Goal: Entertainment & Leisure: Consume media (video, audio)

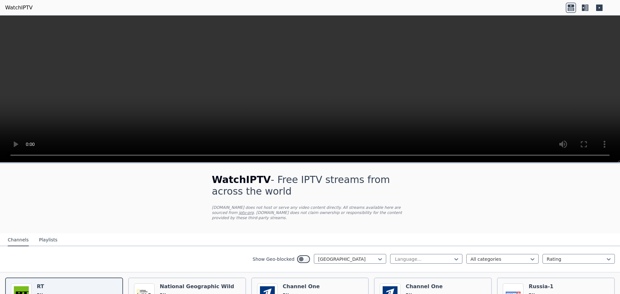
scroll to position [65, 0]
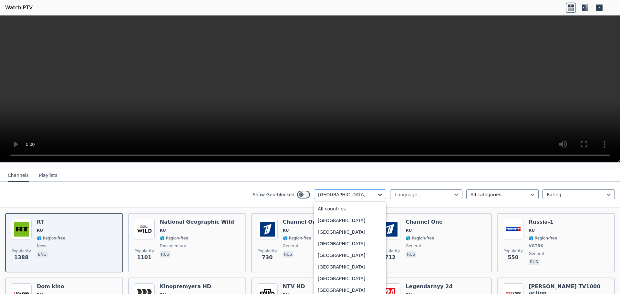
click at [377, 192] on icon at bounding box center [380, 195] width 6 height 6
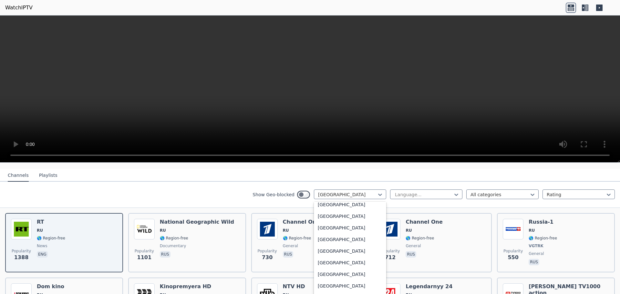
scroll to position [0, 0]
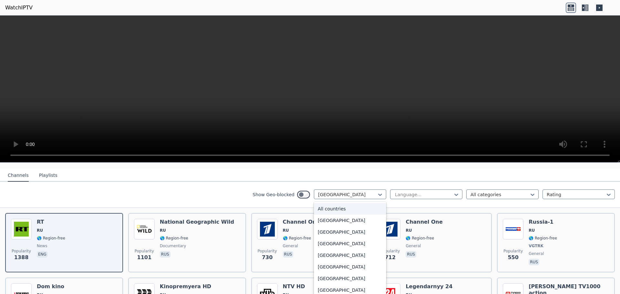
click at [328, 206] on div "All countries" at bounding box center [350, 209] width 72 height 12
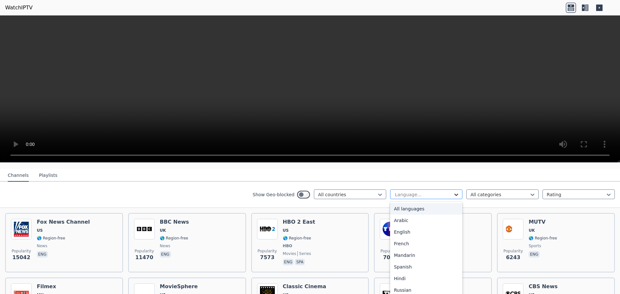
click at [453, 192] on icon at bounding box center [456, 195] width 6 height 6
click at [406, 203] on div "All languages" at bounding box center [426, 209] width 72 height 12
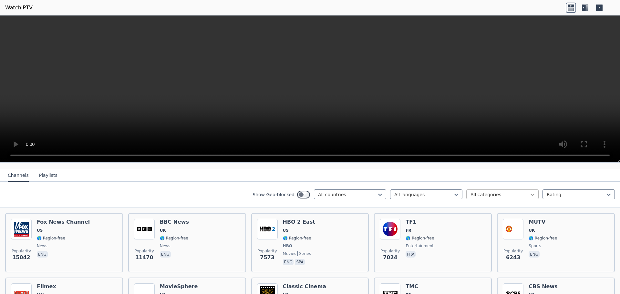
click at [530, 192] on icon at bounding box center [533, 195] width 6 height 6
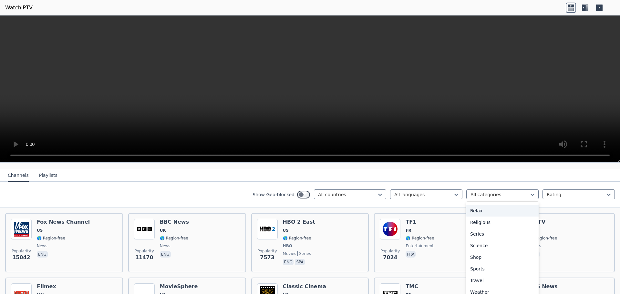
scroll to position [220, 0]
click at [467, 264] on div "Sports" at bounding box center [503, 269] width 72 height 12
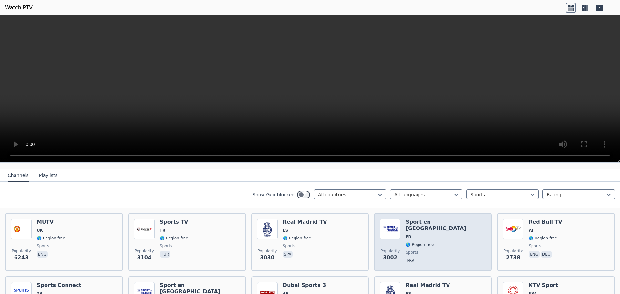
click at [433, 235] on span "FR" at bounding box center [446, 237] width 80 height 5
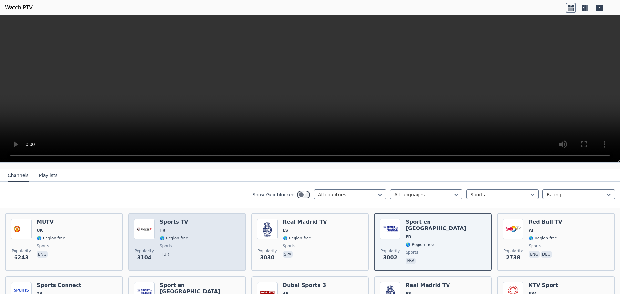
click at [181, 219] on h6 "Sports TV" at bounding box center [174, 222] width 28 height 6
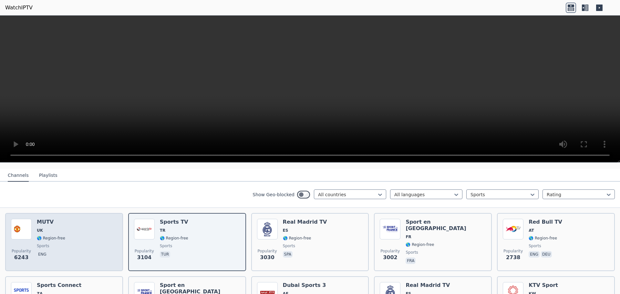
click at [50, 219] on h6 "MUTV" at bounding box center [51, 222] width 28 height 6
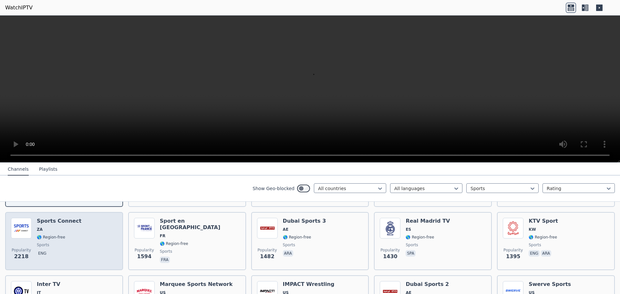
scroll to position [129, 0]
click at [53, 235] on span "🌎 Region-free" at bounding box center [51, 237] width 28 height 5
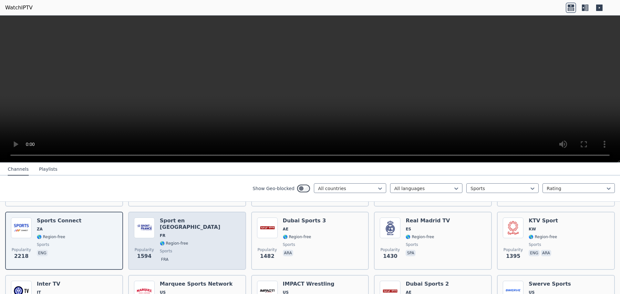
click at [184, 241] on span "🌎 Region-free" at bounding box center [174, 243] width 28 height 5
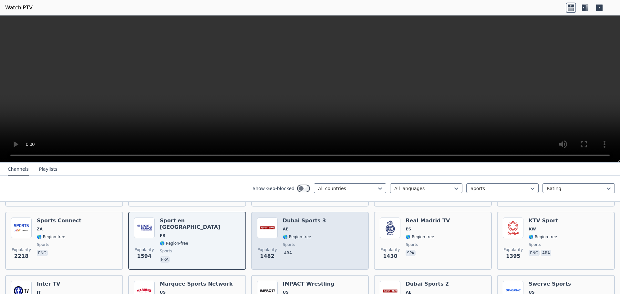
click at [325, 234] on div "Popularity 1482 Dubai Sports 3 AE 🌎 Region-free sports ara" at bounding box center [310, 241] width 106 height 47
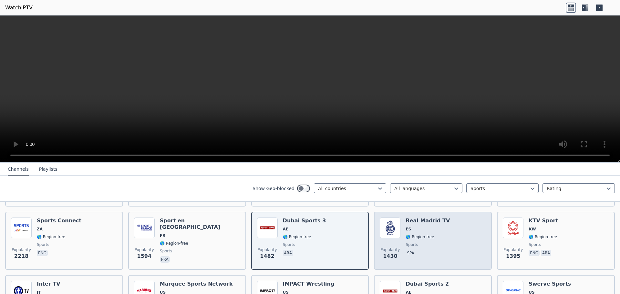
click at [434, 250] on span "spa" at bounding box center [428, 254] width 44 height 8
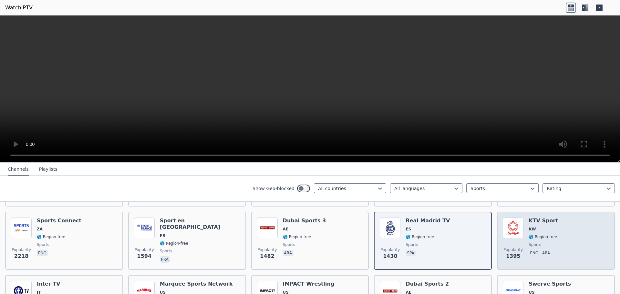
click at [552, 246] on div "Popularity 1395 KTV Sport KW 🌎 Region-free sports eng ara" at bounding box center [556, 241] width 106 height 47
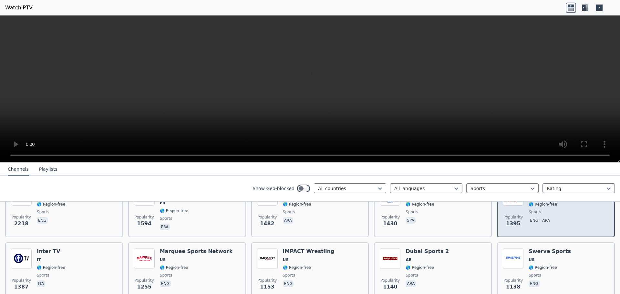
scroll to position [194, 0]
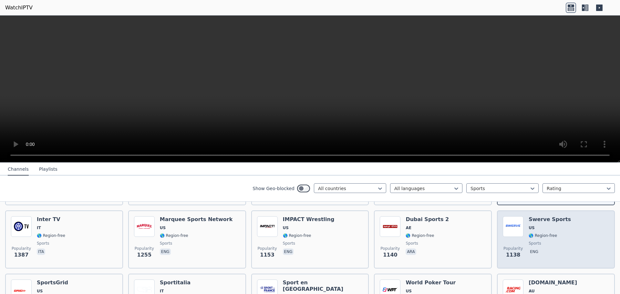
click at [552, 242] on div "Swerve Sports US 🌎 Region-free sports eng" at bounding box center [550, 239] width 42 height 47
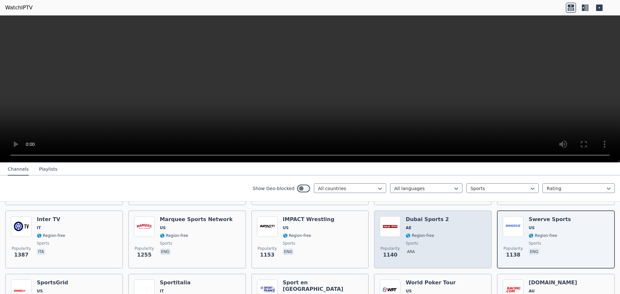
click at [454, 244] on div "Popularity 1140 Dubai Sports 2 AE 🌎 Region-free sports ara" at bounding box center [433, 239] width 106 height 47
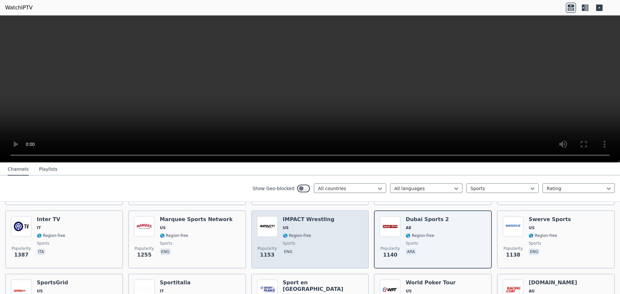
click at [306, 226] on span "US" at bounding box center [309, 228] width 52 height 5
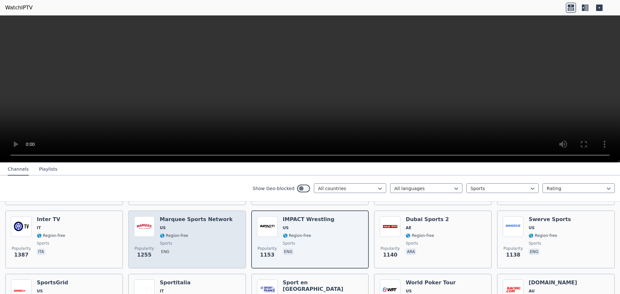
click at [204, 233] on span "🌎 Region-free" at bounding box center [196, 235] width 73 height 5
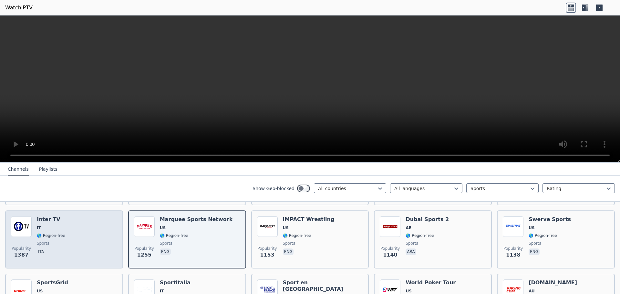
click at [79, 229] on div "Popularity 1387 Inter TV IT 🌎 Region-free sports ita" at bounding box center [64, 239] width 106 height 47
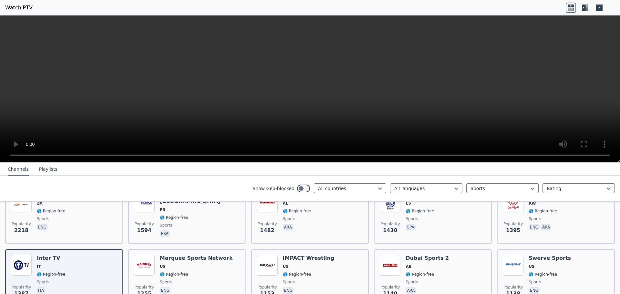
scroll to position [162, 0]
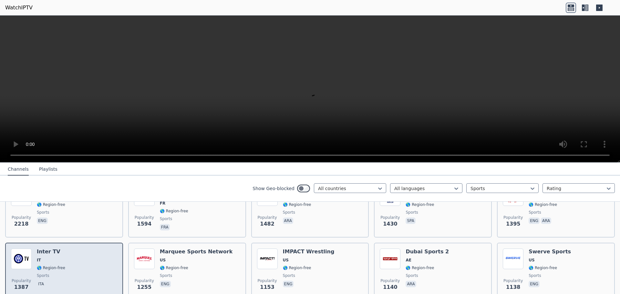
click at [81, 256] on div "Popularity 1387 Inter TV IT 🌎 Region-free sports ita" at bounding box center [64, 272] width 106 height 47
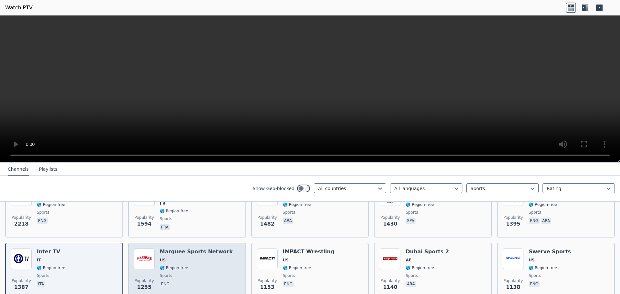
click at [225, 264] on div "Popularity 1255 Marquee Sports Network US 🌎 Region-free sports eng" at bounding box center [187, 272] width 106 height 47
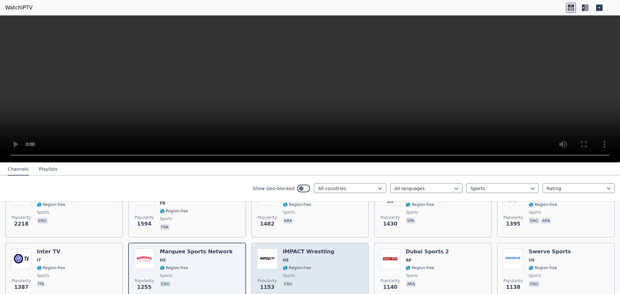
click at [322, 266] on span "🌎 Region-free" at bounding box center [309, 268] width 52 height 5
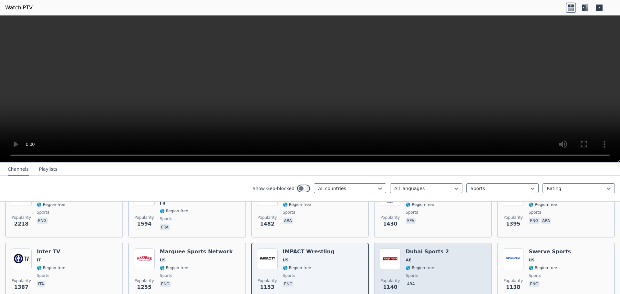
click at [458, 263] on div "Popularity 1140 Dubai Sports 2 AE 🌎 Region-free sports ara" at bounding box center [433, 272] width 106 height 47
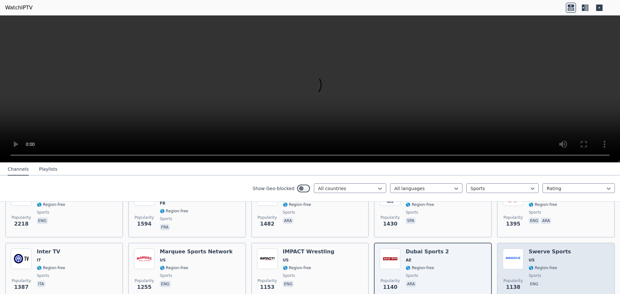
click at [556, 266] on span "🌎 Region-free" at bounding box center [550, 268] width 42 height 5
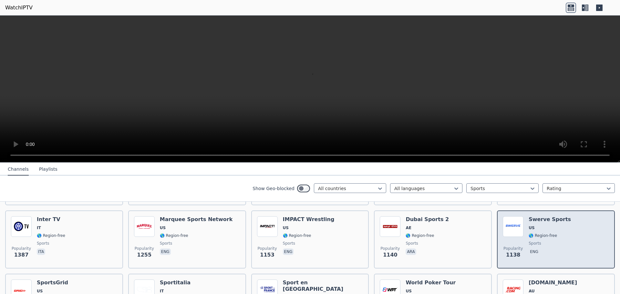
scroll to position [226, 0]
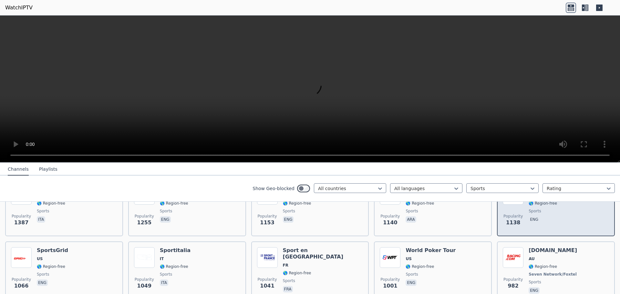
click at [556, 264] on span "🌎 Region-free" at bounding box center [553, 266] width 49 height 5
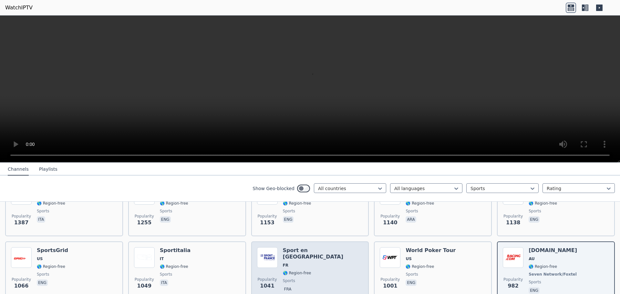
click at [308, 279] on span "sports" at bounding box center [323, 281] width 80 height 5
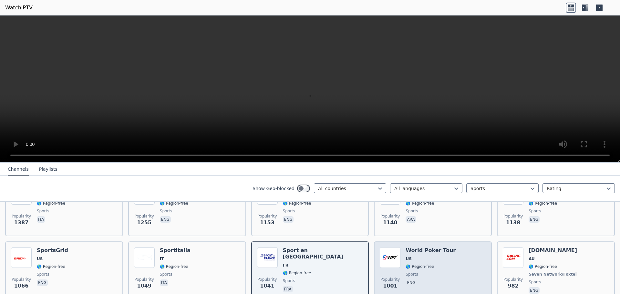
click at [437, 266] on div "World Poker Tour US 🌎 Region-free sports eng" at bounding box center [431, 272] width 50 height 48
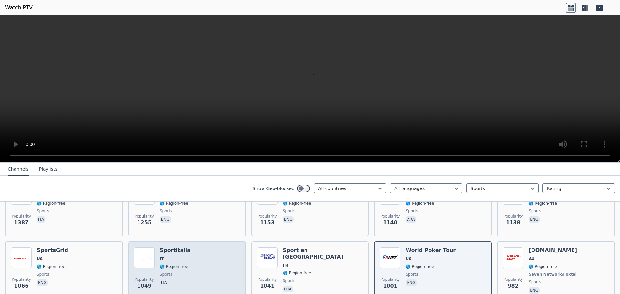
click at [212, 266] on div "Popularity 1049 Sportitalia IT 🌎 Region-free sports ita" at bounding box center [187, 272] width 106 height 48
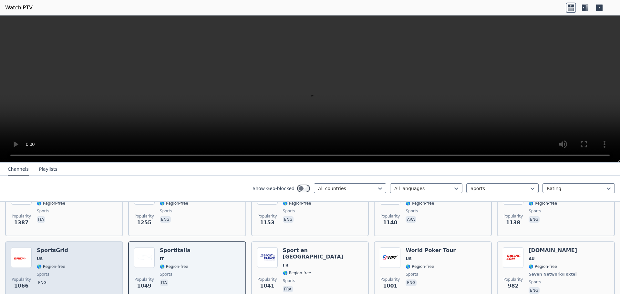
click at [92, 262] on div "Popularity 1066 SportsGrid US 🌎 Region-free sports eng" at bounding box center [64, 272] width 106 height 48
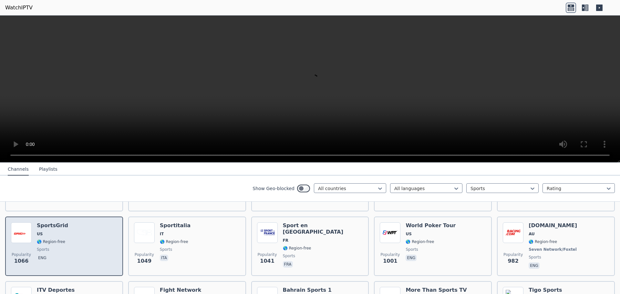
scroll to position [258, 0]
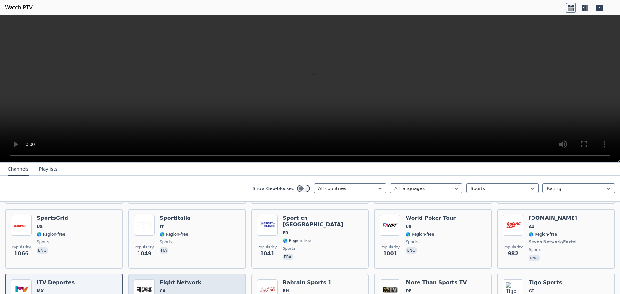
click at [182, 280] on h6 "Fight Network" at bounding box center [181, 283] width 42 height 6
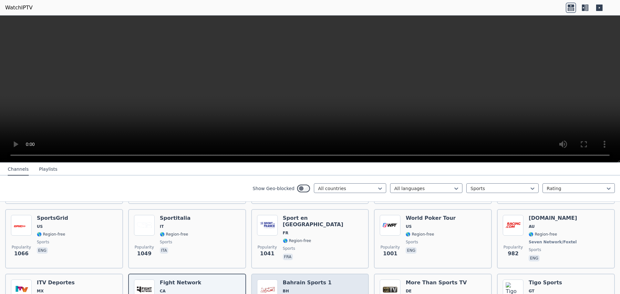
click at [316, 289] on span "BH" at bounding box center [307, 291] width 49 height 5
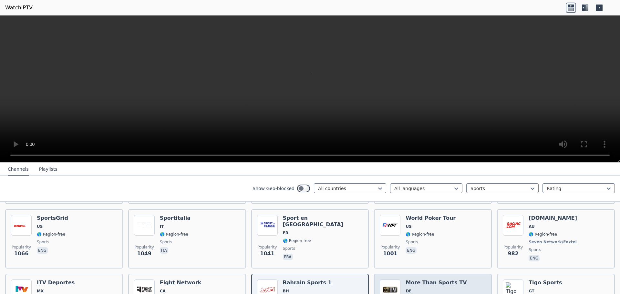
click at [441, 289] on span "DE" at bounding box center [436, 291] width 61 height 5
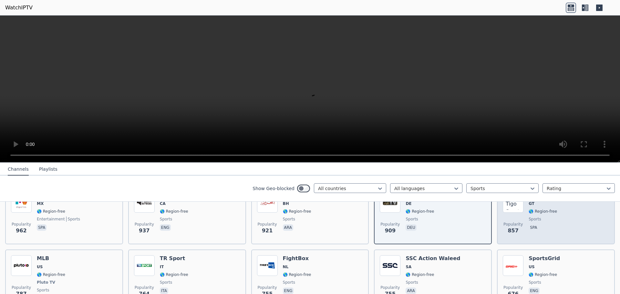
scroll to position [355, 0]
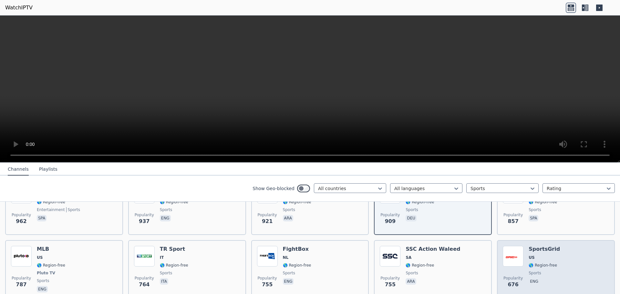
click at [545, 265] on div "SportsGrid US 🌎 Region-free sports eng" at bounding box center [544, 270] width 31 height 48
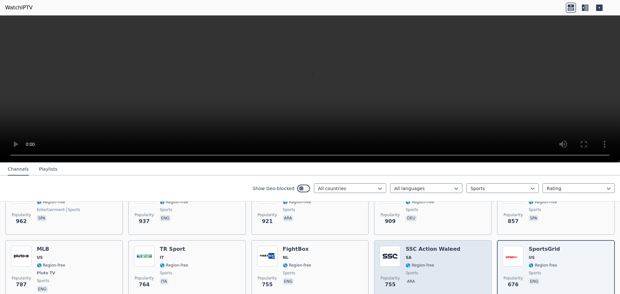
click at [443, 279] on span "ara" at bounding box center [433, 283] width 55 height 8
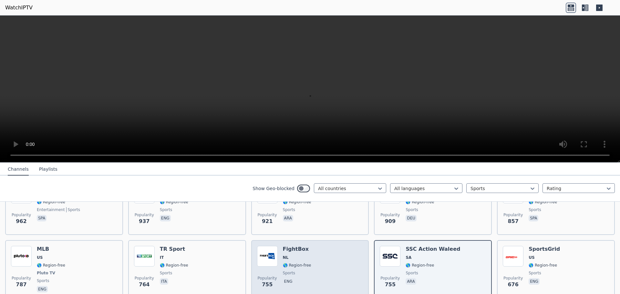
click at [313, 278] on div "Popularity 755 FightBox NL 🌎 Region-free sports eng" at bounding box center [310, 270] width 106 height 48
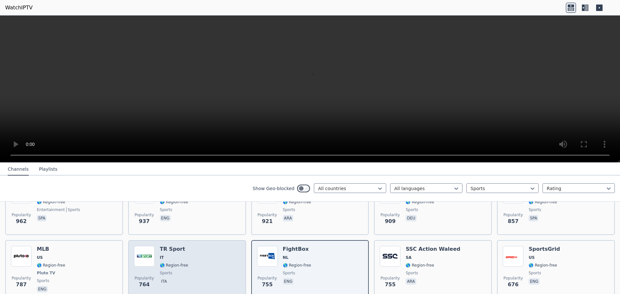
click at [181, 279] on span "ita" at bounding box center [174, 283] width 28 height 8
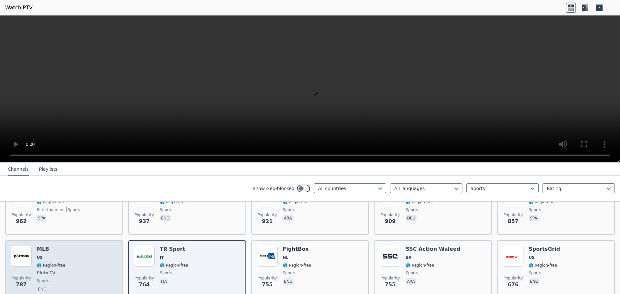
click at [52, 279] on span "sports" at bounding box center [51, 281] width 28 height 5
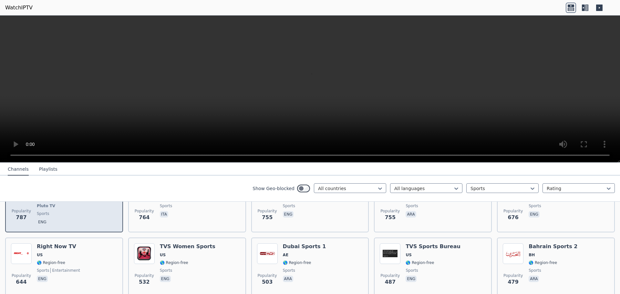
scroll to position [452, 0]
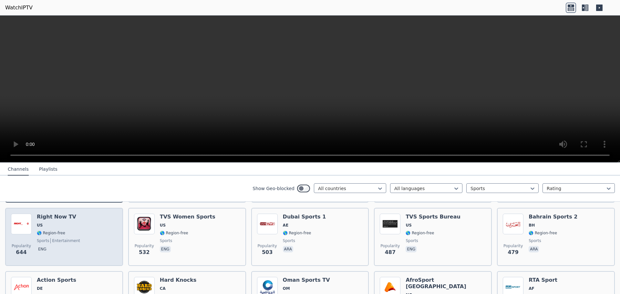
click at [55, 251] on div "Right Now TV US 🌎 Region-free sports entertainment eng" at bounding box center [58, 237] width 43 height 47
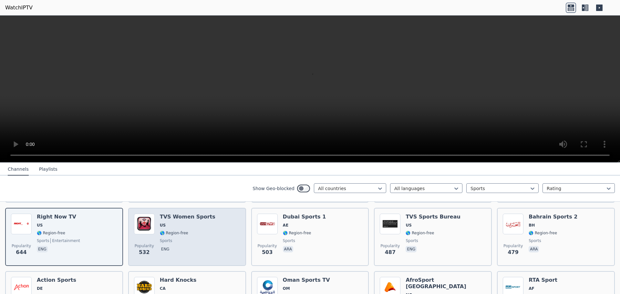
click at [143, 249] on span "532" at bounding box center [144, 253] width 11 height 8
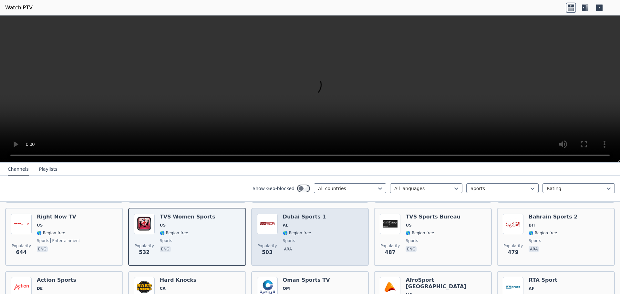
click at [321, 233] on div "Popularity 503 Dubai Sports 1 AE 🌎 Region-free sports ara" at bounding box center [310, 237] width 106 height 47
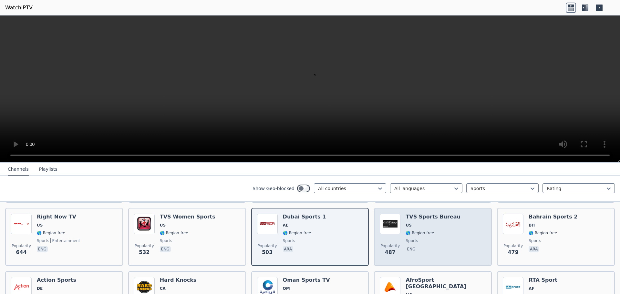
click at [471, 234] on div "Popularity 487 TVS Sports Bureau US 🌎 Region-free sports eng" at bounding box center [433, 237] width 106 height 47
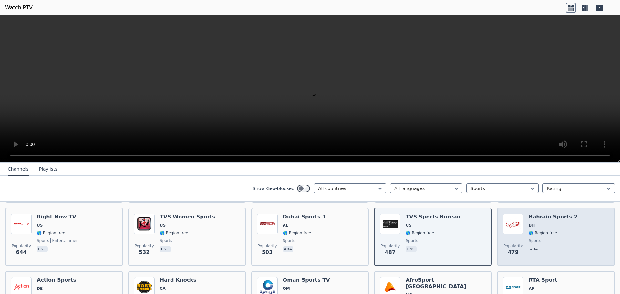
click at [574, 232] on div "Popularity 479 Bahrain Sports 2 BH 🌎 Region-free sports ara" at bounding box center [556, 237] width 106 height 47
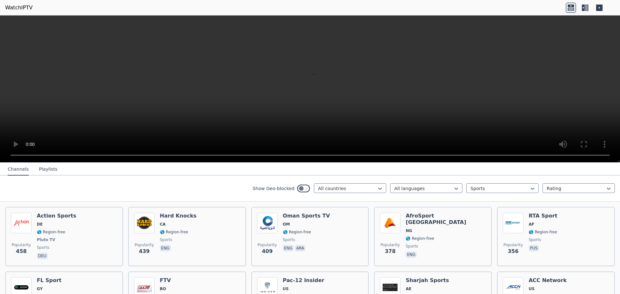
scroll to position [517, 0]
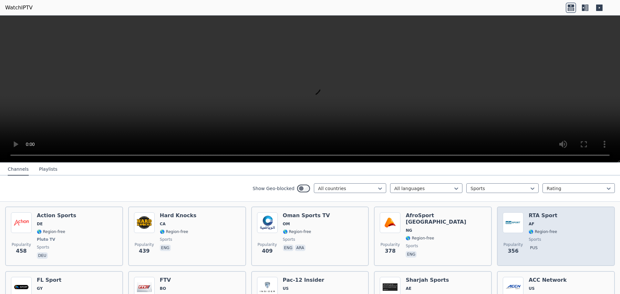
click at [570, 239] on div "Popularity 356 RTA Sport AF 🌎 Region-free sports pus" at bounding box center [556, 237] width 106 height 48
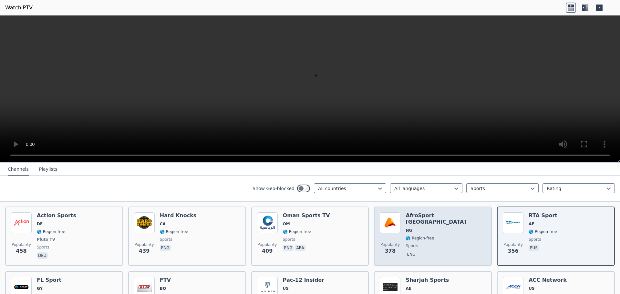
click at [450, 238] on div "Popularity 378 AfroSport [GEOGRAPHIC_DATA] NG 🌎 Region-free sports eng" at bounding box center [433, 237] width 106 height 48
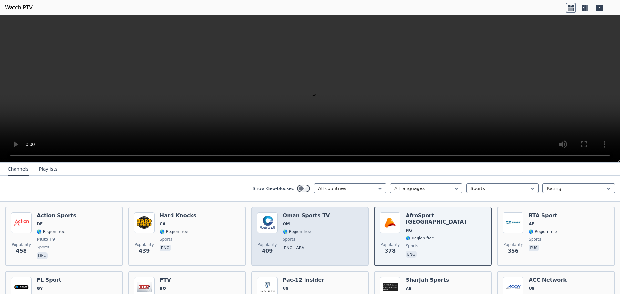
click at [308, 237] on span "sports" at bounding box center [306, 239] width 47 height 5
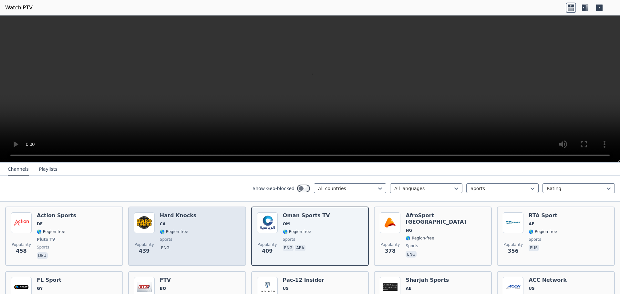
click at [212, 234] on div "Popularity 439 Hard Knocks CA 🌎 Region-free sports eng" at bounding box center [187, 237] width 106 height 48
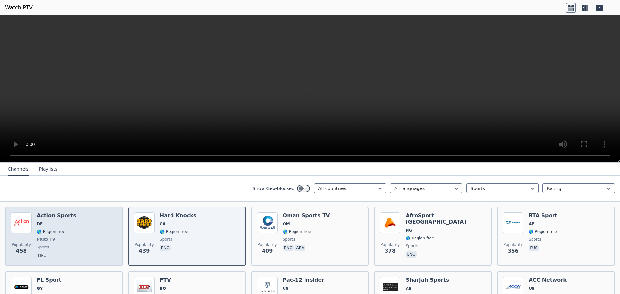
click at [73, 232] on div "Popularity 458 Action Sports DE 🌎 Region-free Pluto TV sports deu" at bounding box center [64, 237] width 106 height 48
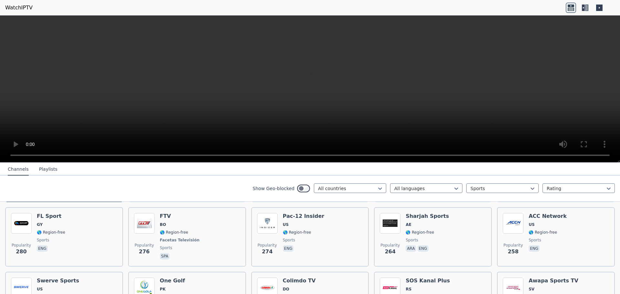
scroll to position [582, 0]
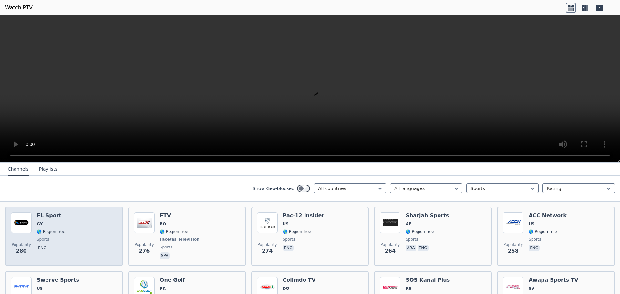
click at [70, 229] on div "Popularity 280 FL Sport GY 🌎 Region-free sports eng" at bounding box center [64, 237] width 106 height 48
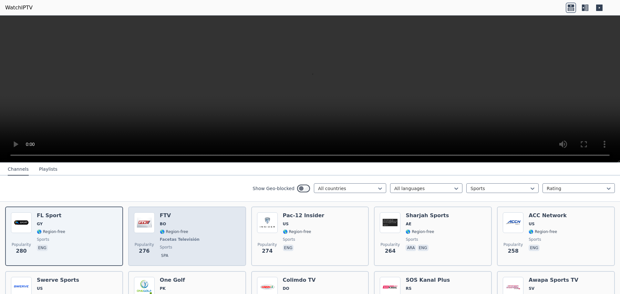
click at [181, 229] on span "🌎 Region-free" at bounding box center [174, 231] width 28 height 5
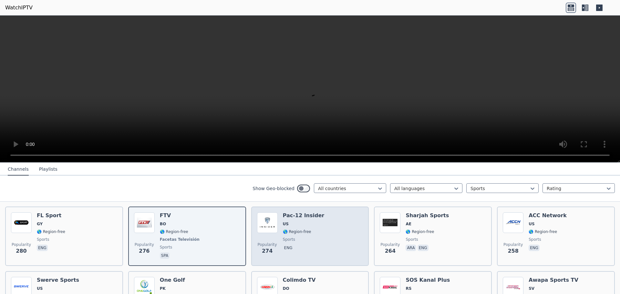
click at [340, 233] on div "Popularity 274 Pac-12 Insider US 🌎 Region-free sports eng" at bounding box center [310, 237] width 106 height 48
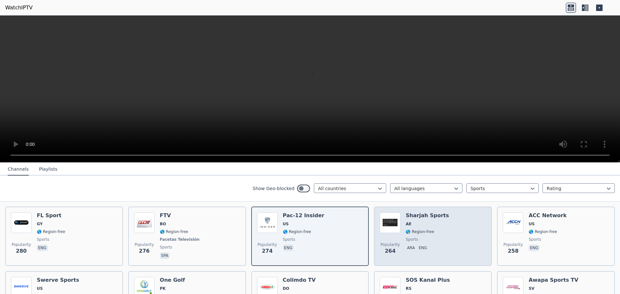
click at [456, 231] on div "Popularity 264 Sharjah Sports AE 🌎 Region-free sports ara eng" at bounding box center [433, 237] width 106 height 48
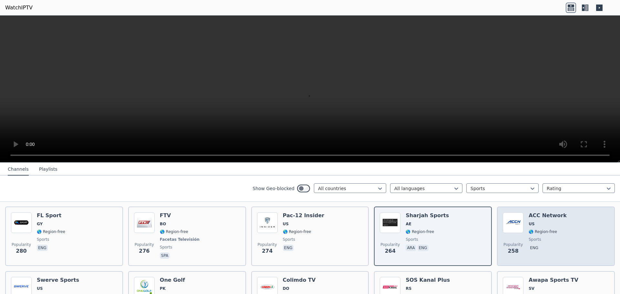
click at [541, 237] on div "ACC Network US 🌎 Region-free sports eng" at bounding box center [548, 237] width 38 height 48
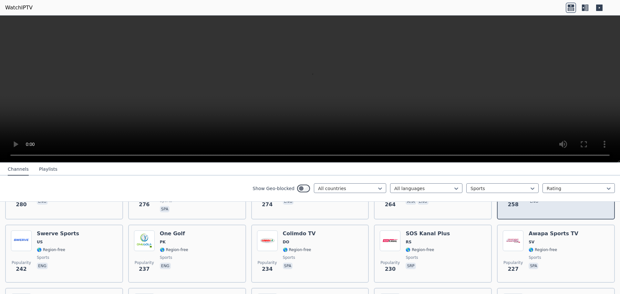
scroll to position [646, 0]
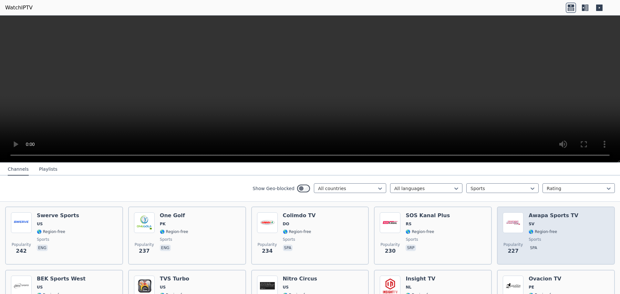
click at [559, 231] on div "Awapa Sports TV SV 🌎 Region-free sports spa" at bounding box center [554, 236] width 50 height 47
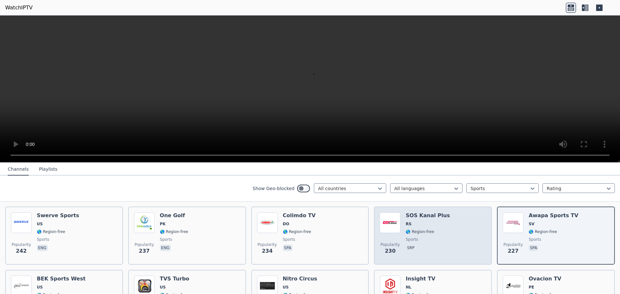
click at [447, 234] on div "Popularity 230 SOS Kanal Plus RS 🌎 Region-free sports srp" at bounding box center [433, 236] width 106 height 47
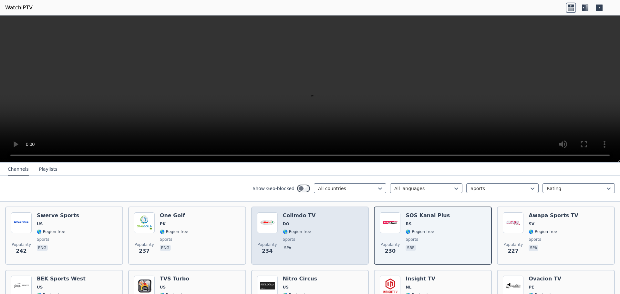
click at [329, 228] on div "Popularity 234 Colimdo TV DO 🌎 Region-free sports spa" at bounding box center [310, 236] width 106 height 47
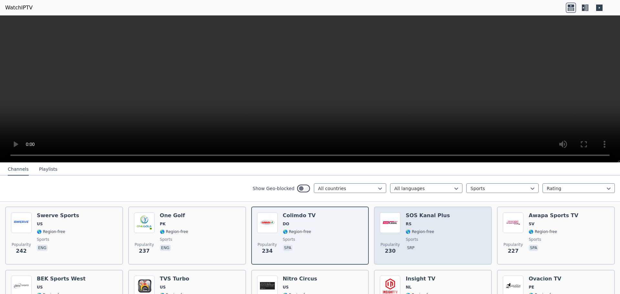
click at [453, 237] on div "Popularity 230 SOS Kanal Plus RS 🌎 Region-free sports srp" at bounding box center [433, 236] width 106 height 47
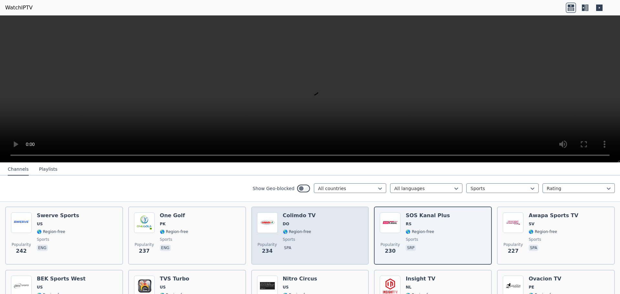
click at [289, 224] on div "Colimdo TV DO 🌎 Region-free sports spa" at bounding box center [299, 236] width 33 height 47
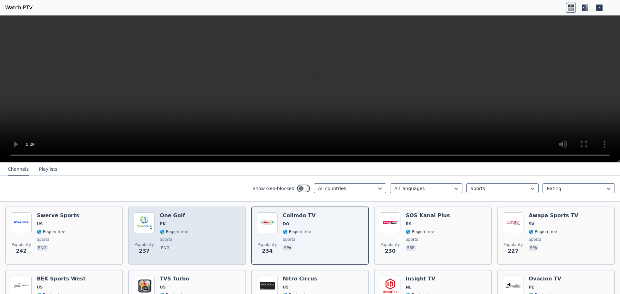
click at [186, 226] on div "Popularity 237 One Golf PK 🌎 Region-free sports eng" at bounding box center [187, 236] width 106 height 47
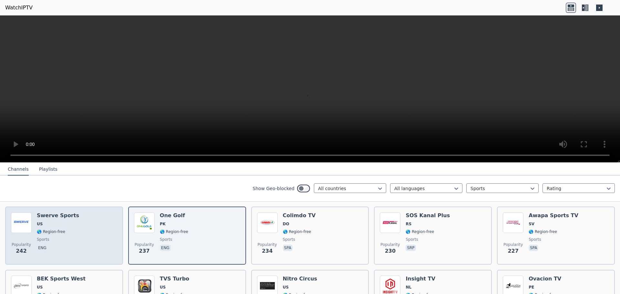
click at [65, 237] on span "sports" at bounding box center [58, 239] width 42 height 5
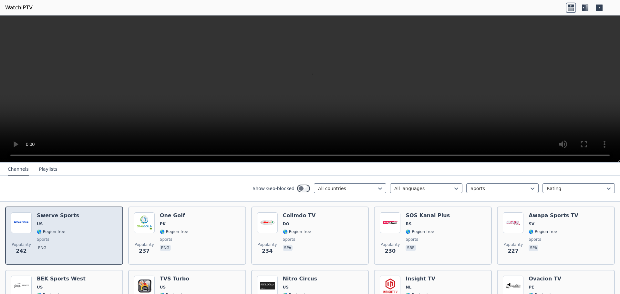
scroll to position [679, 0]
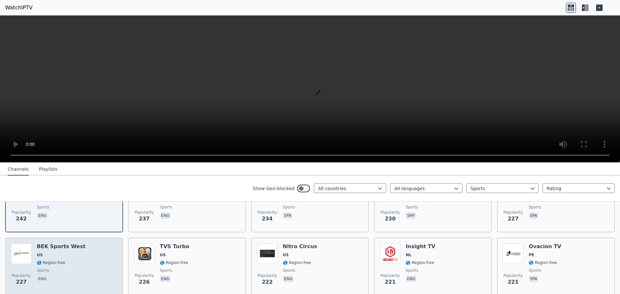
click at [65, 245] on div "BEK Sports West US 🌎 Region-free sports eng" at bounding box center [61, 267] width 49 height 47
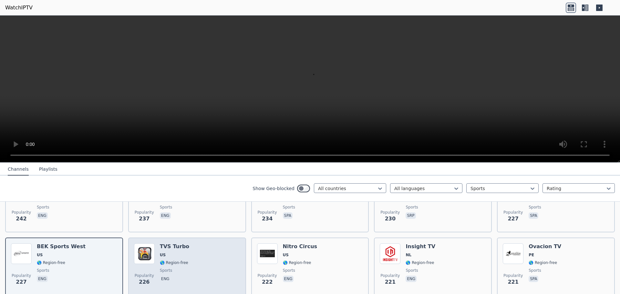
click at [190, 269] on div "Popularity 226 TVS Turbo US 🌎 Region-free sports eng" at bounding box center [187, 267] width 106 height 47
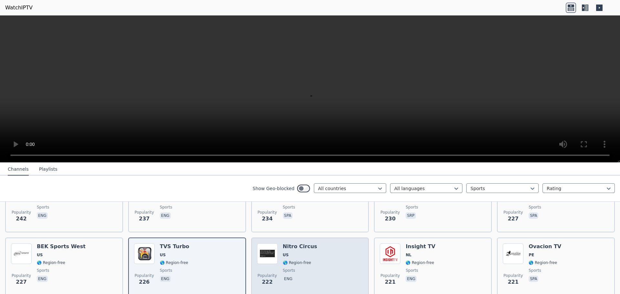
click at [326, 261] on div "Popularity 222 Nitro Circus [GEOGRAPHIC_DATA] 🌎 Region-free sports eng" at bounding box center [310, 267] width 106 height 47
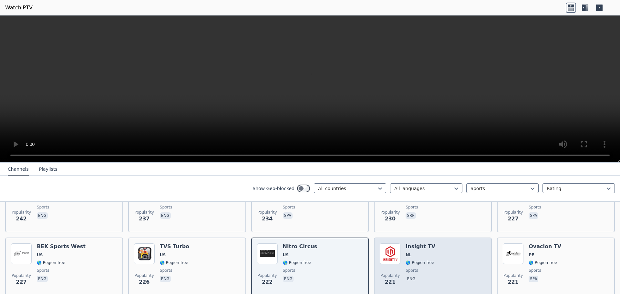
click at [457, 273] on div "Popularity 221 Insight TV NL 🌎 Region-free sports eng" at bounding box center [433, 267] width 106 height 47
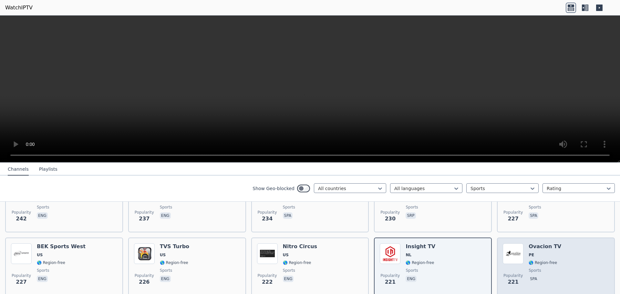
click at [569, 268] on div "Popularity 221 Ovacion TV PE 🌎 Region-free sports spa" at bounding box center [556, 267] width 106 height 47
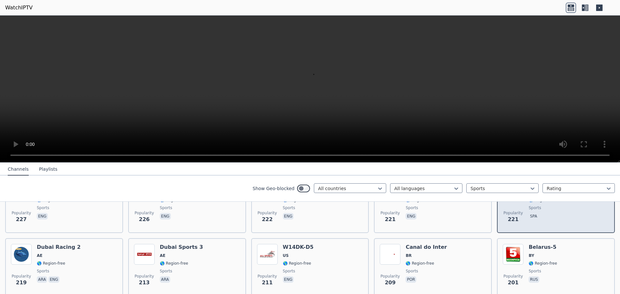
scroll to position [743, 0]
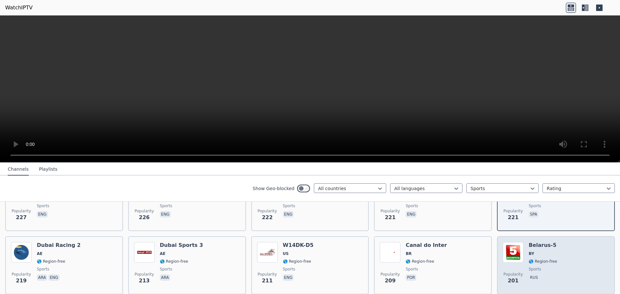
click at [564, 265] on div "Popularity 201 [GEOGRAPHIC_DATA]-5 BY 🌎 Region-free sports rus" at bounding box center [556, 265] width 106 height 47
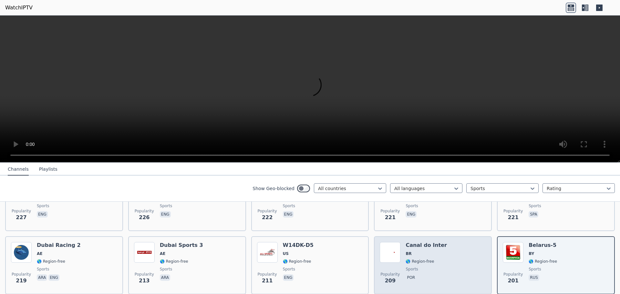
click at [406, 267] on span "sports" at bounding box center [412, 269] width 12 height 5
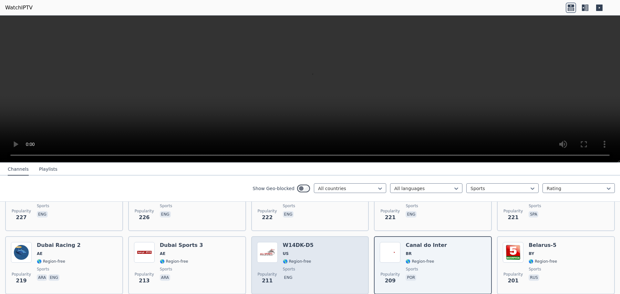
click at [316, 257] on div "Popularity 211 W14DK-D5 US 🌎 Region-free sports eng" at bounding box center [310, 265] width 106 height 47
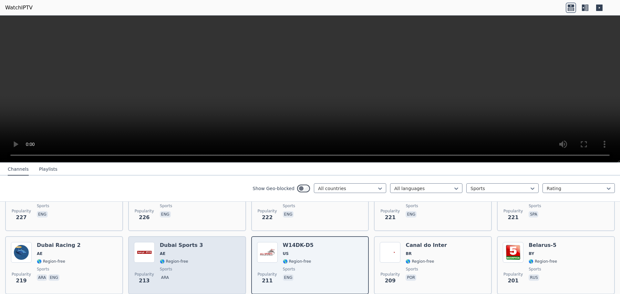
click at [193, 252] on div "Dubai Sports 3 AE 🌎 Region-free sports ara" at bounding box center [181, 265] width 43 height 47
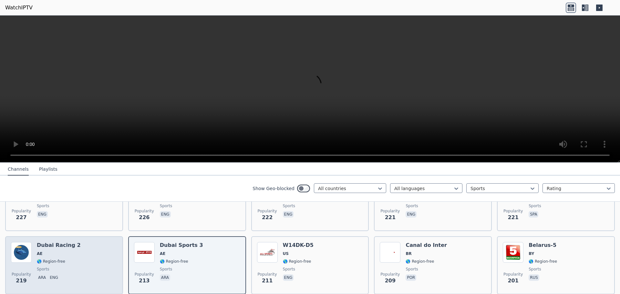
click at [55, 251] on span "AE" at bounding box center [59, 253] width 44 height 5
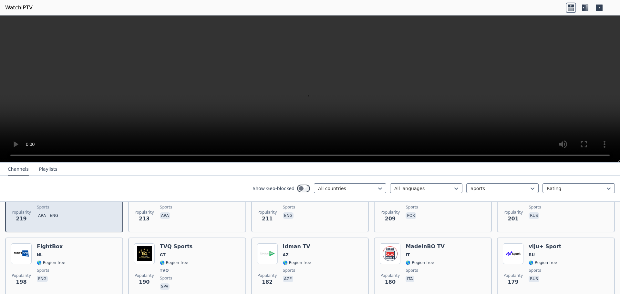
scroll to position [808, 0]
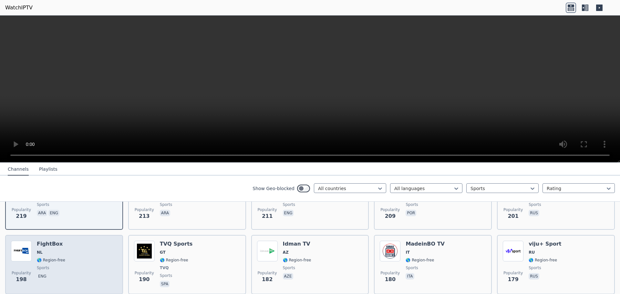
click at [49, 250] on span "NL" at bounding box center [51, 252] width 28 height 5
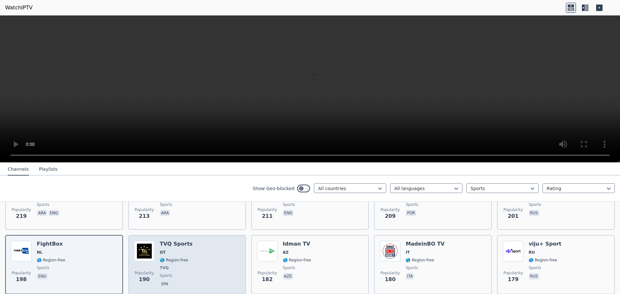
click at [188, 265] on div "Popularity 190 TVQ Sports GT 🌎 Region-free TVQ sports spa" at bounding box center [187, 265] width 106 height 48
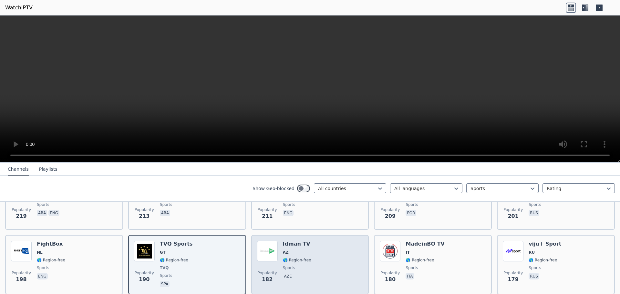
click at [335, 268] on div "Popularity 182 Idman TV AZ 🌎 Region-free sports aze" at bounding box center [310, 265] width 106 height 48
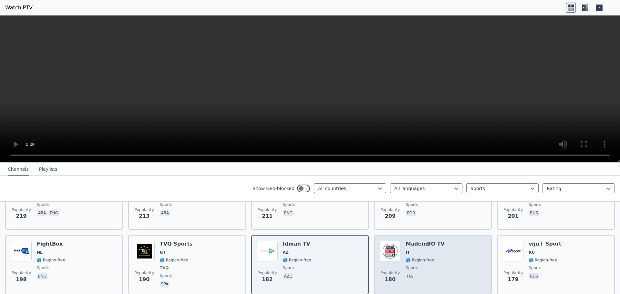
click at [449, 266] on div "Popularity 180 MadeinBO TV IT 🌎 Region-free sports ita" at bounding box center [433, 265] width 106 height 48
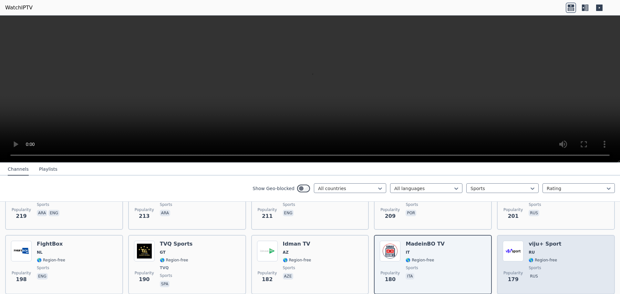
click at [595, 269] on div "Popularity 179 viju+ Sport RU 🌎 Region-free sports rus" at bounding box center [556, 265] width 106 height 48
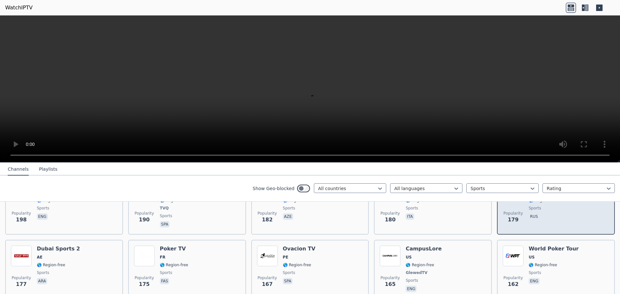
scroll to position [872, 0]
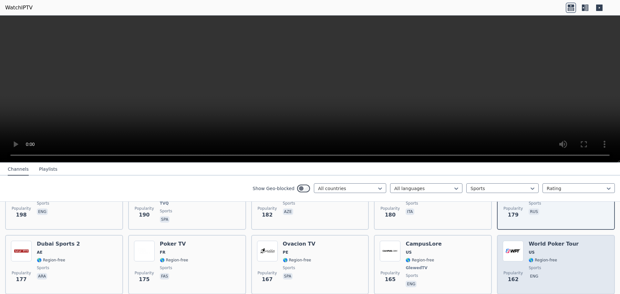
click at [570, 266] on div "Popularity 162 World Poker Tour US 🌎 Region-free sports eng" at bounding box center [556, 265] width 106 height 48
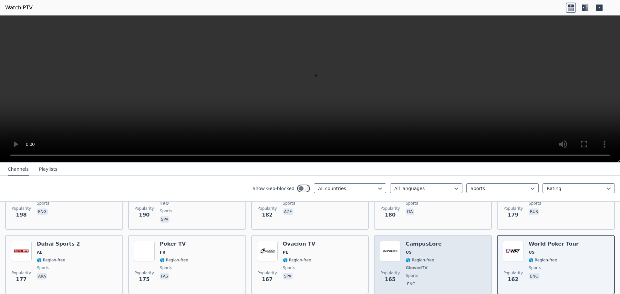
click at [459, 270] on div "Popularity 165 CampusLore US 🌎 Region-free GlewedTV sports eng" at bounding box center [433, 265] width 106 height 48
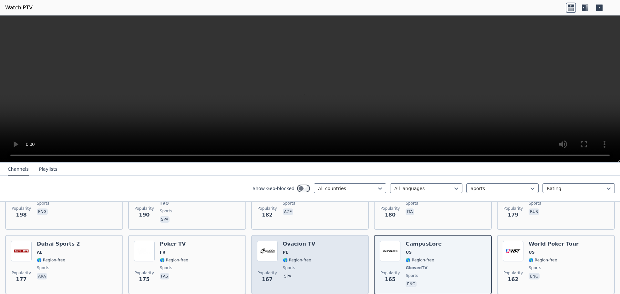
click at [316, 270] on div "Popularity 167 Ovacion TV PE 🌎 Region-free sports spa" at bounding box center [310, 265] width 106 height 48
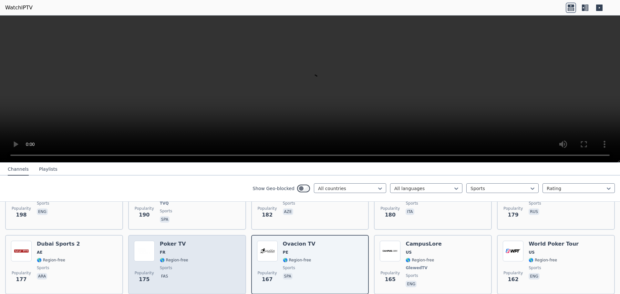
click at [179, 266] on div "Poker TV FR 🌎 Region-free sports fas" at bounding box center [174, 265] width 28 height 48
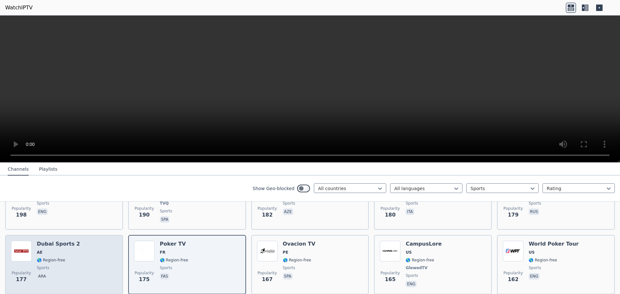
click at [38, 250] on span "AE" at bounding box center [39, 252] width 5 height 5
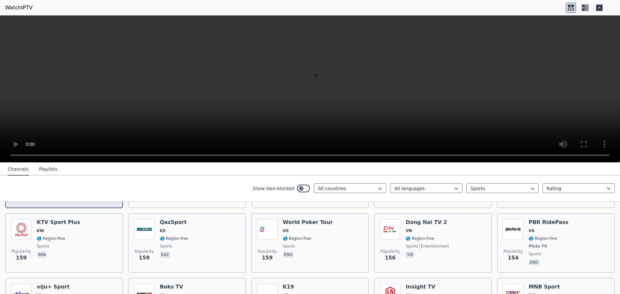
scroll to position [969, 0]
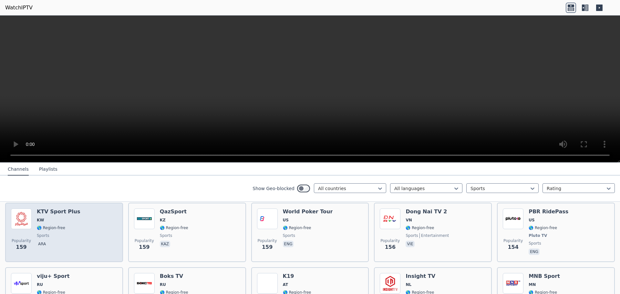
click at [46, 233] on span "sports" at bounding box center [43, 235] width 12 height 5
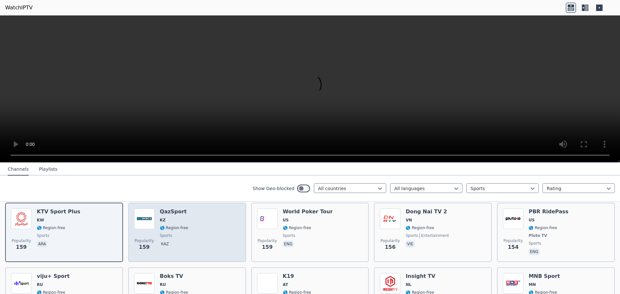
click at [207, 243] on div "Popularity 159 QazSport KZ 🌎 Region-free sports kaz" at bounding box center [187, 233] width 106 height 48
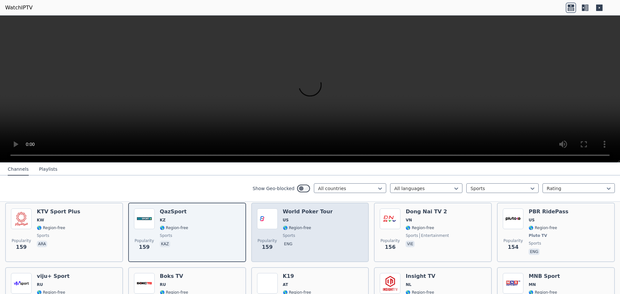
click at [313, 233] on span "sports" at bounding box center [308, 235] width 50 height 5
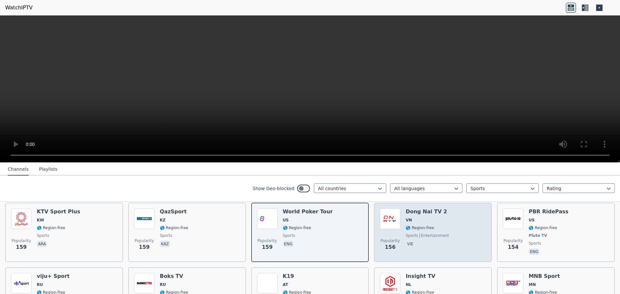
click at [434, 234] on div "Dong Nai TV 2 VN 🌎 Region-free sports entertainment vie" at bounding box center [427, 233] width 43 height 48
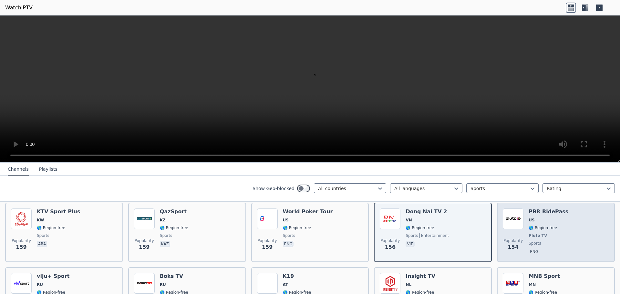
click at [542, 233] on span "Pluto TV" at bounding box center [549, 235] width 40 height 5
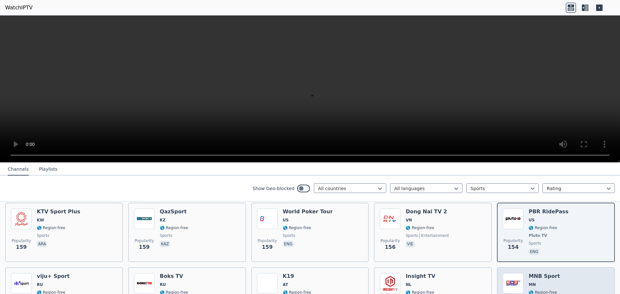
click at [553, 278] on div "Popularity 139 MNB Sport MN 🌎 Region-free sports mon" at bounding box center [556, 296] width 106 height 47
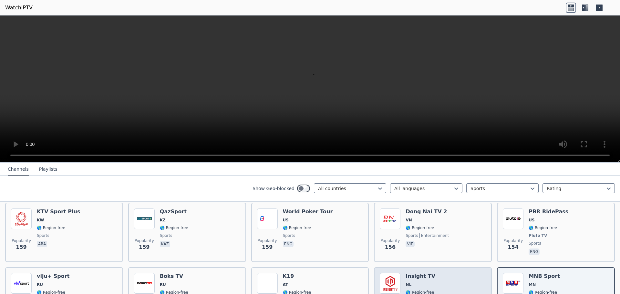
click at [442, 284] on div "Popularity 141 Insight TV NL 🌎 Region-free sports eng" at bounding box center [433, 296] width 106 height 47
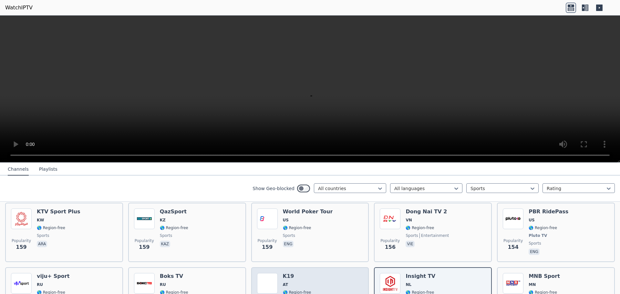
click at [310, 278] on div "Popularity 143 K19 AT 🌎 Region-free sports deu" at bounding box center [310, 296] width 106 height 47
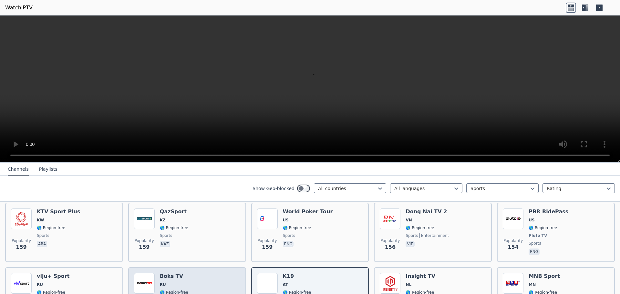
click at [191, 276] on div "Popularity 148 Boks TV RU 🌎 Region-free sports rus" at bounding box center [187, 296] width 106 height 47
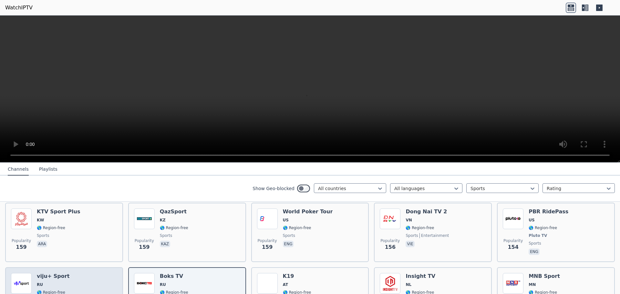
click at [79, 279] on div "Popularity 149 viju+ Sport RU 🌎 Region-free sports rus" at bounding box center [64, 296] width 106 height 47
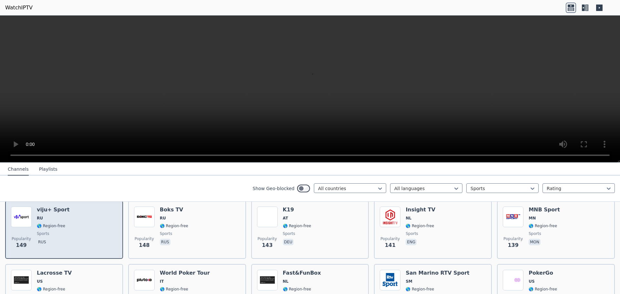
scroll to position [1066, 0]
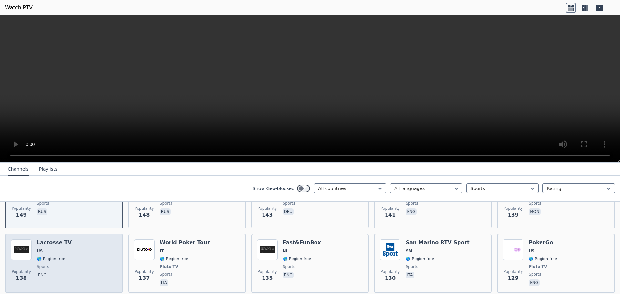
click at [75, 259] on div "Popularity 138 Lacrosse TV US 🌎 Region-free sports eng" at bounding box center [64, 264] width 106 height 48
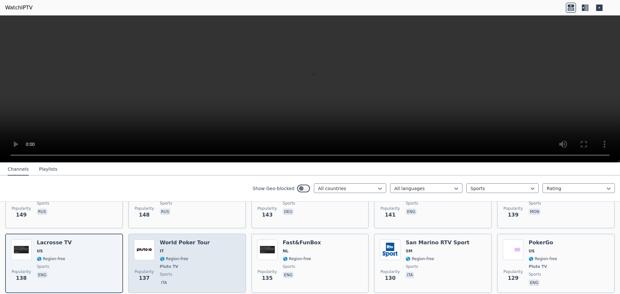
click at [175, 257] on span "🌎 Region-free" at bounding box center [174, 259] width 28 height 5
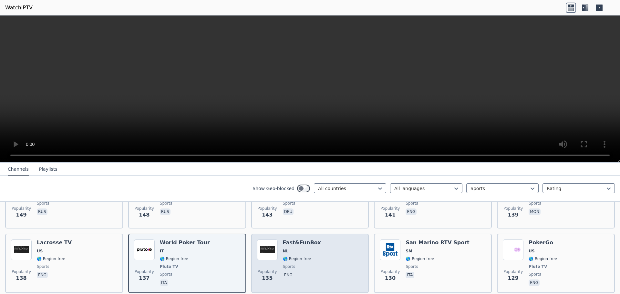
click at [308, 257] on span "🌎 Region-free" at bounding box center [302, 259] width 38 height 5
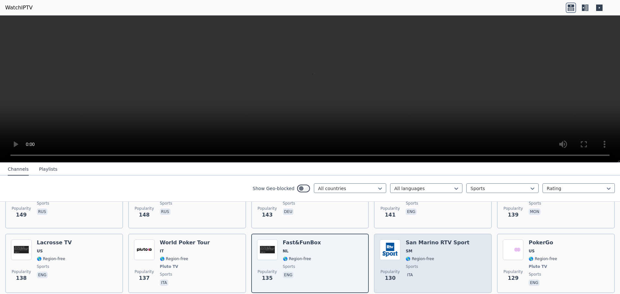
click at [440, 257] on span "🌎 Region-free" at bounding box center [438, 259] width 64 height 5
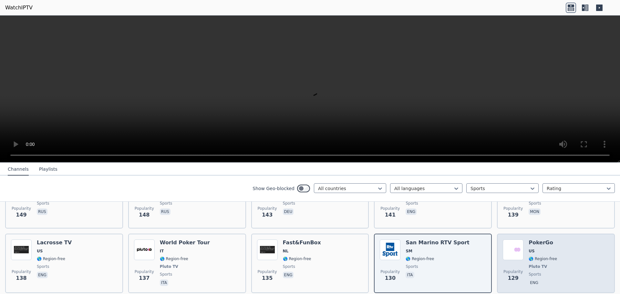
click at [566, 251] on div "Popularity 129 PokerGo US 🌎 Region-free Pluto TV sports eng" at bounding box center [556, 264] width 106 height 48
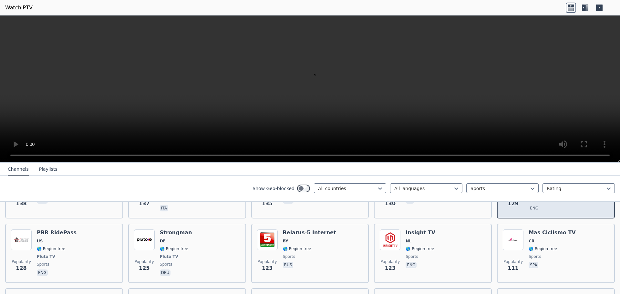
scroll to position [1163, 0]
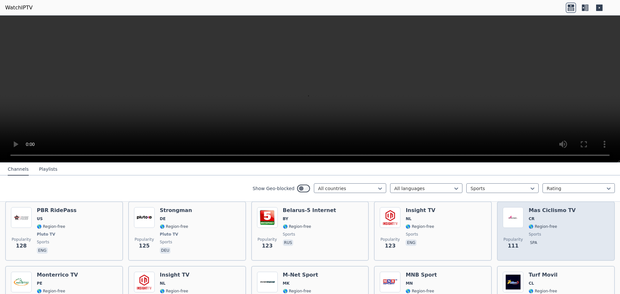
click at [560, 243] on div "Mas Ciclismo TV CR 🌎 Region-free sports spa" at bounding box center [552, 231] width 47 height 48
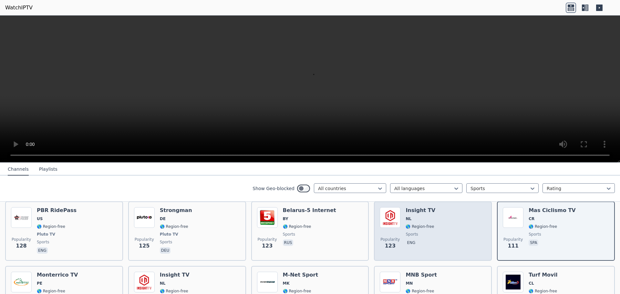
click at [446, 246] on div "Popularity 123 Insight TV NL 🌎 Region-free sports eng" at bounding box center [433, 231] width 106 height 48
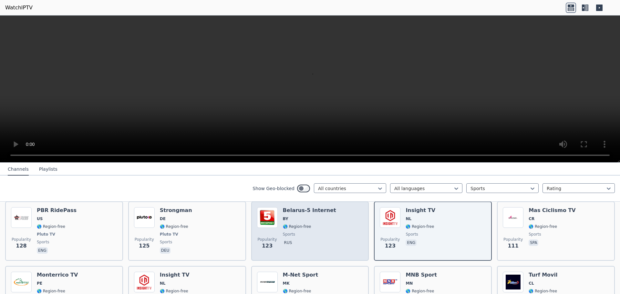
click at [345, 247] on div "Popularity 123 [GEOGRAPHIC_DATA]-5 Internet BY 🌎 Region-free sports rus" at bounding box center [310, 231] width 106 height 48
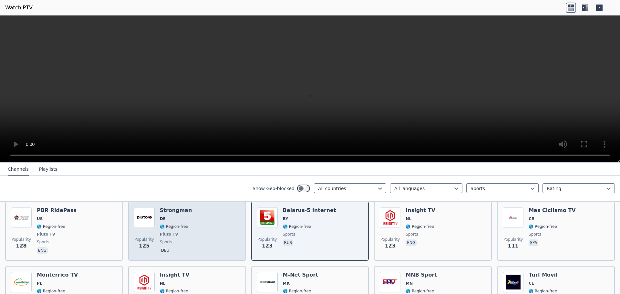
click at [197, 233] on div "Popularity 125 Strongman DE 🌎 Region-free Pluto TV sports deu" at bounding box center [187, 231] width 106 height 48
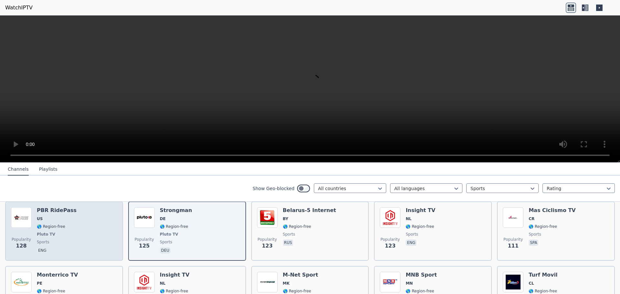
click at [63, 232] on span "Pluto TV" at bounding box center [57, 234] width 40 height 5
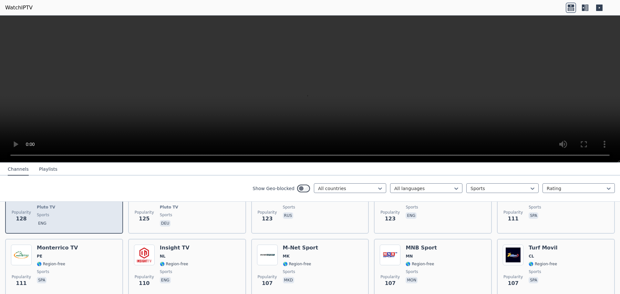
scroll to position [1228, 0]
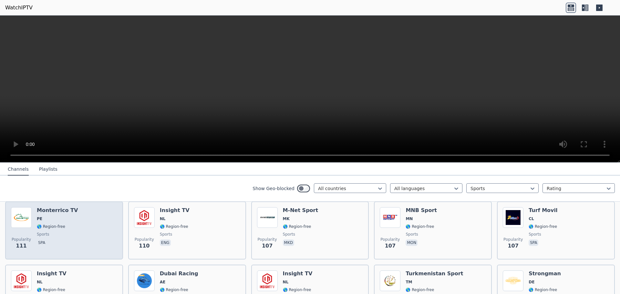
click at [63, 233] on div "Monterrico TV PE 🌎 Region-free sports spa" at bounding box center [57, 230] width 41 height 47
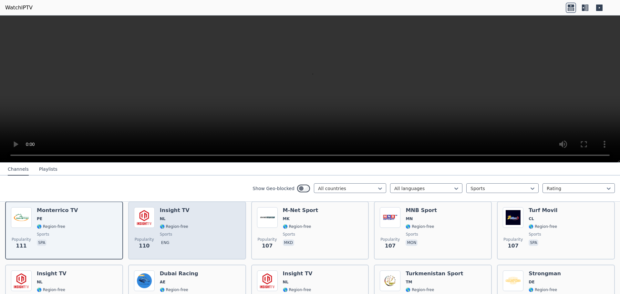
click at [183, 233] on div "Insight TV NL 🌎 Region-free sports eng" at bounding box center [175, 230] width 30 height 47
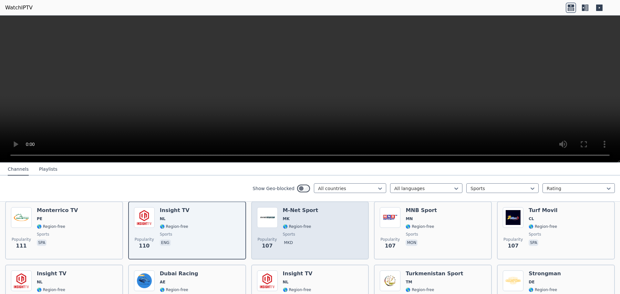
click at [310, 232] on span "sports" at bounding box center [301, 234] width 36 height 5
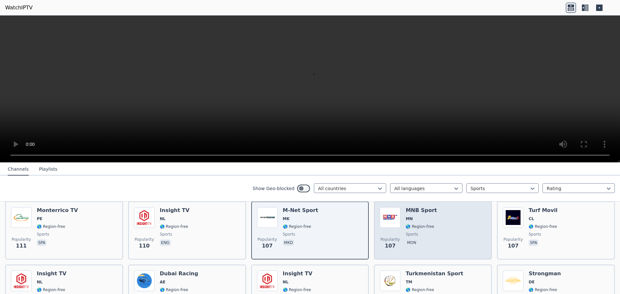
click at [425, 224] on span "🌎 Region-free" at bounding box center [420, 226] width 28 height 5
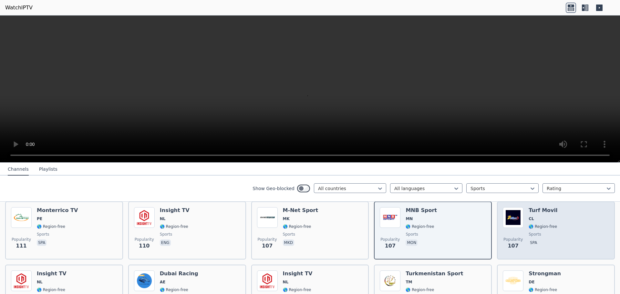
click at [542, 224] on span "🌎 Region-free" at bounding box center [543, 226] width 28 height 5
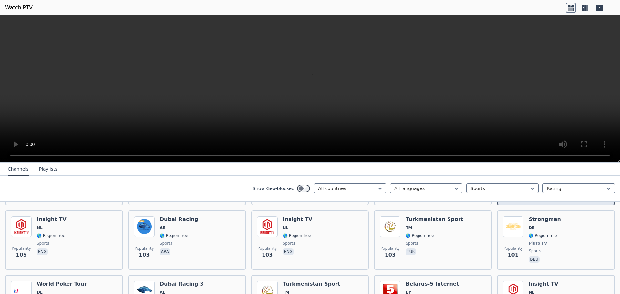
scroll to position [1292, 0]
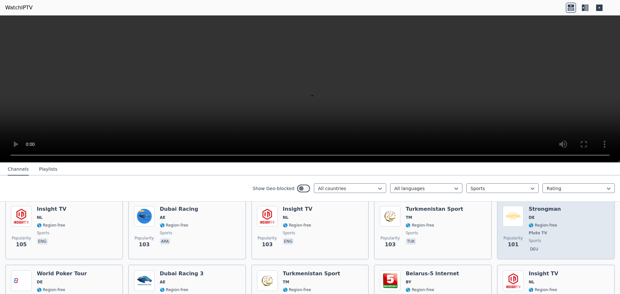
click at [544, 231] on span "Pluto TV" at bounding box center [545, 233] width 32 height 5
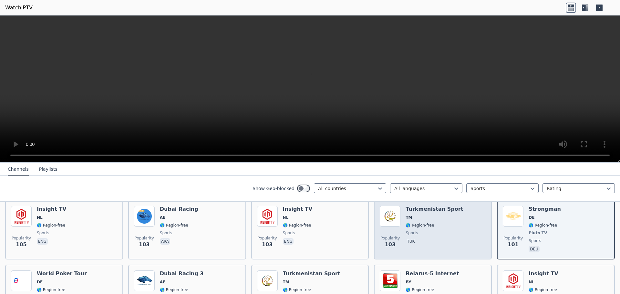
click at [451, 235] on div "Popularity 103 [GEOGRAPHIC_DATA] Sport TM 🌎 Region-free sports tuk" at bounding box center [433, 230] width 106 height 48
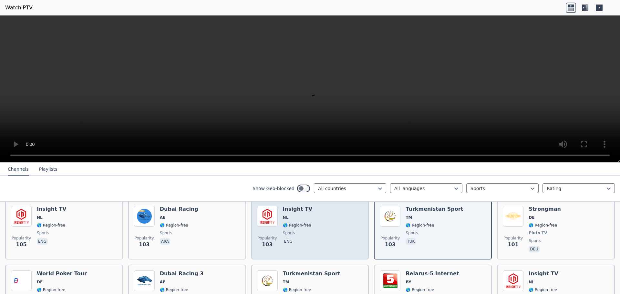
click at [315, 221] on div "Popularity 103 Insight TV NL 🌎 Region-free sports eng" at bounding box center [310, 230] width 106 height 48
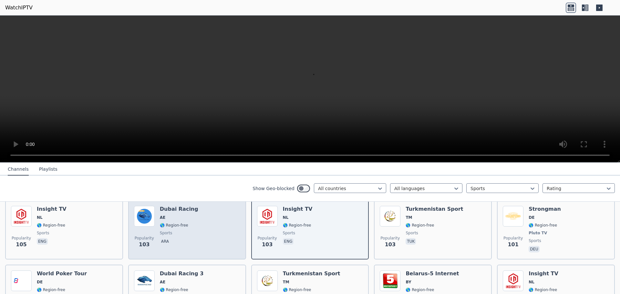
click at [178, 223] on span "🌎 Region-free" at bounding box center [174, 225] width 28 height 5
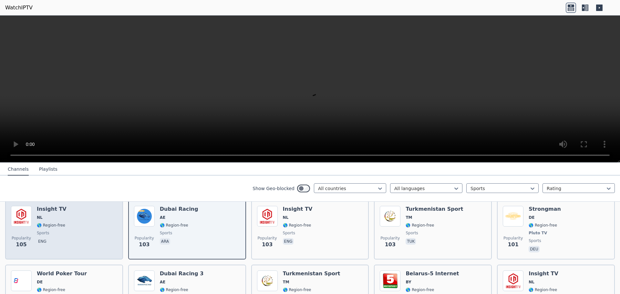
click at [65, 229] on div "Popularity 105 Insight TV NL 🌎 Region-free sports eng" at bounding box center [64, 230] width 106 height 48
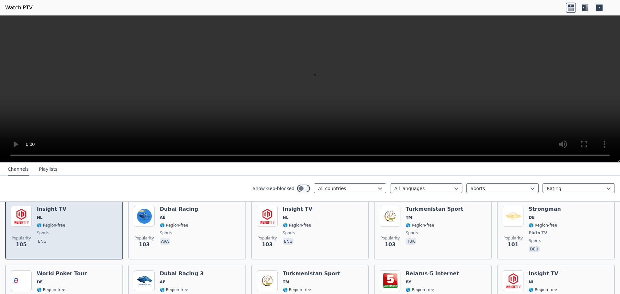
scroll to position [1325, 0]
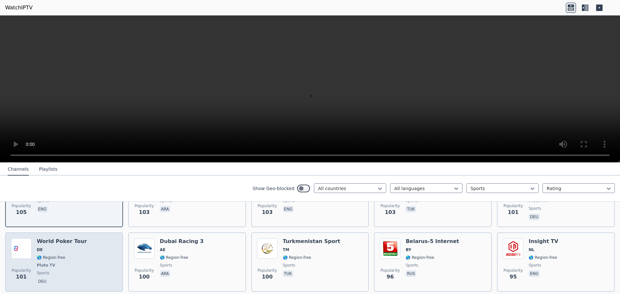
click at [64, 240] on div "World Poker Tour DE 🌎 Region-free Pluto TV sports deu" at bounding box center [62, 262] width 50 height 48
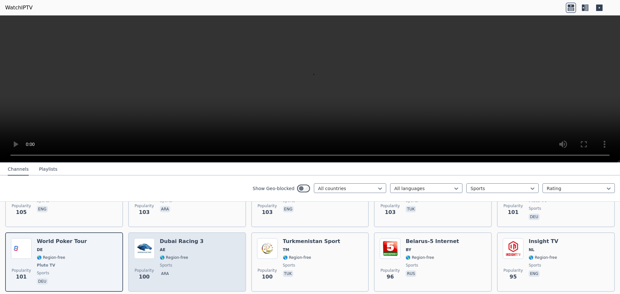
click at [172, 248] on span "AE" at bounding box center [182, 250] width 44 height 5
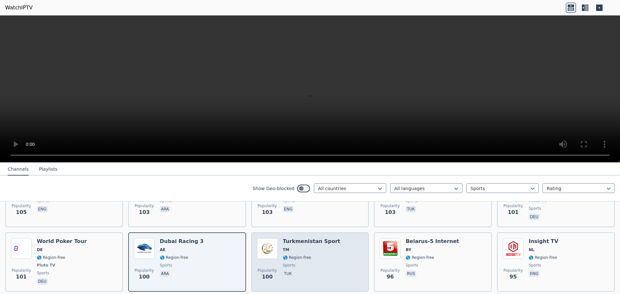
click at [317, 240] on div "Turkmenistan Sport TM 🌎 Region-free sports tuk" at bounding box center [312, 262] width 58 height 48
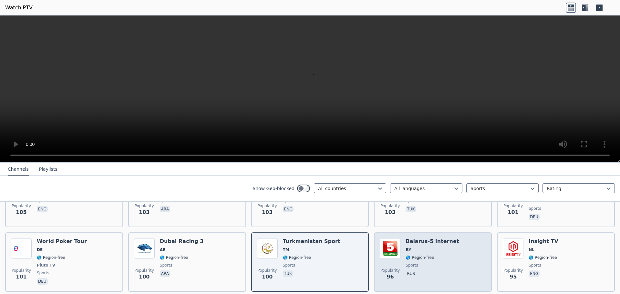
click at [447, 251] on div "Popularity 96 [GEOGRAPHIC_DATA]-5 Internet BY 🌎 Region-free sports rus" at bounding box center [433, 262] width 106 height 48
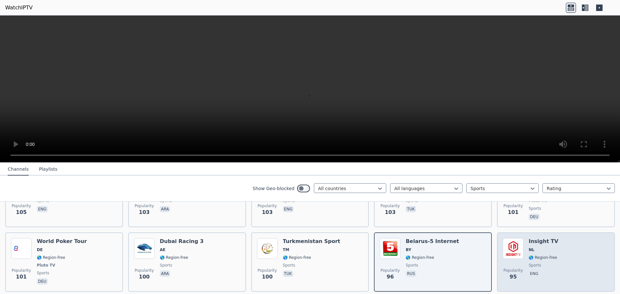
click at [586, 261] on div "Popularity 95 Insight TV NL 🌎 Region-free sports eng" at bounding box center [556, 262] width 106 height 48
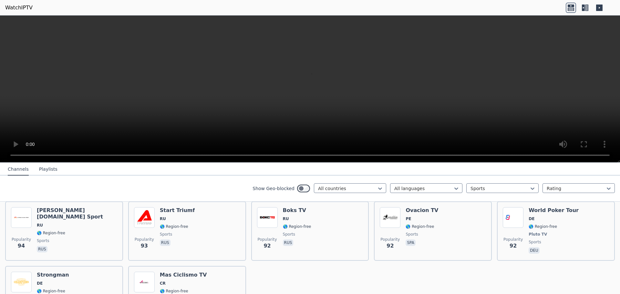
scroll to position [1422, 0]
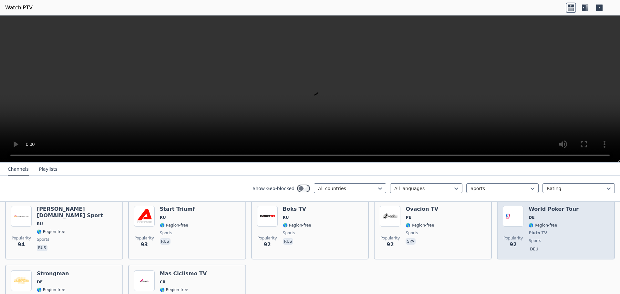
click at [563, 239] on div "World Poker Tour DE 🌎 Region-free Pluto TV sports deu" at bounding box center [554, 230] width 50 height 48
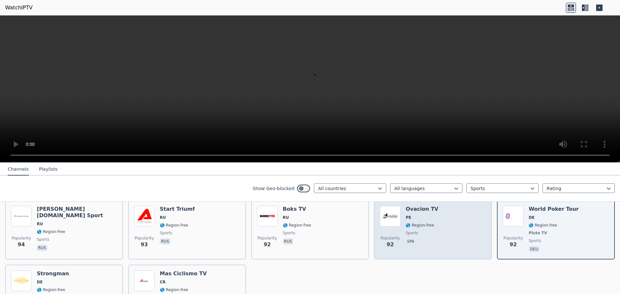
click at [441, 243] on div "Popularity 92 Ovacion TV PE 🌎 Region-free sports spa" at bounding box center [433, 230] width 106 height 48
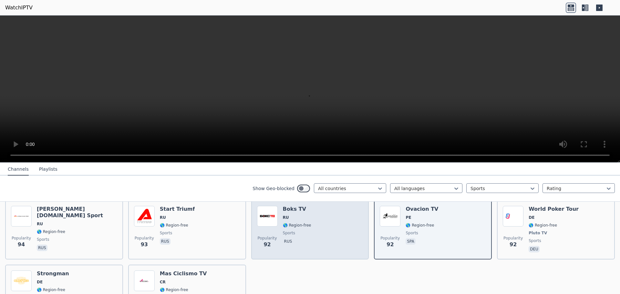
click at [301, 231] on span "sports" at bounding box center [297, 233] width 28 height 5
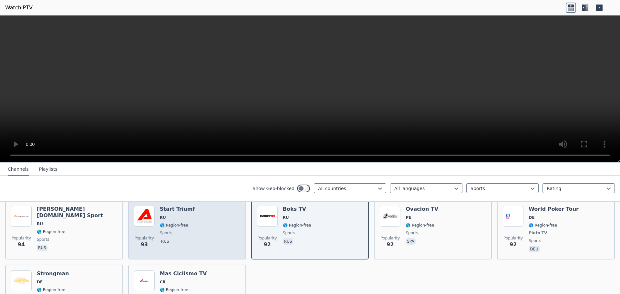
click at [208, 225] on div "Popularity 93 Start Triumf RU 🌎 Region-free sports rus" at bounding box center [187, 230] width 106 height 48
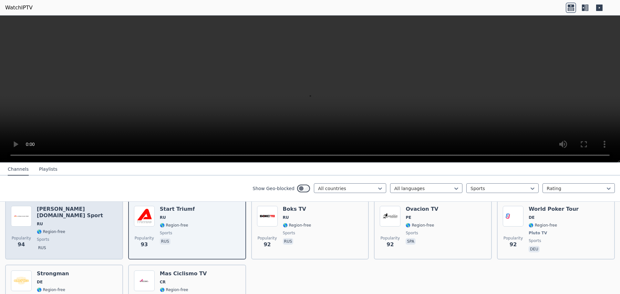
click at [94, 224] on div "Popularity 94 [PERSON_NAME][DOMAIN_NAME] Sport RU 🌎 Region-free sports rus" at bounding box center [64, 230] width 106 height 48
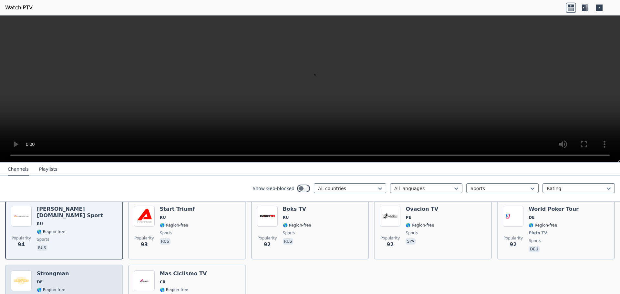
click at [85, 283] on div "Popularity 91 Strongman DE 🌎 Region-free Pluto TV sports deu" at bounding box center [64, 295] width 106 height 48
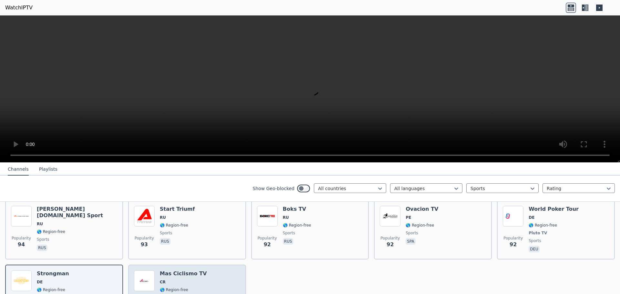
click at [185, 280] on span "CR" at bounding box center [183, 282] width 47 height 5
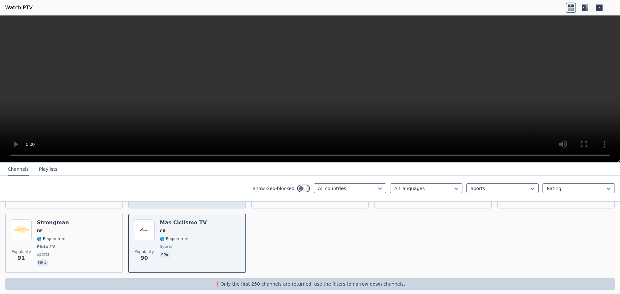
scroll to position [1473, 0]
